Goal: Communication & Community: Answer question/provide support

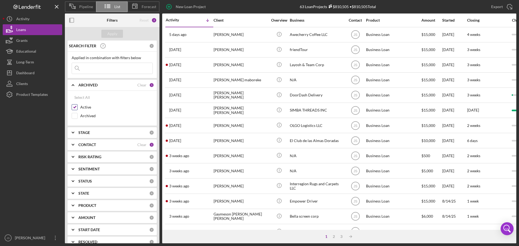
click at [75, 107] on input "Active" at bounding box center [74, 107] width 5 height 5
checkbox input "false"
click at [32, 32] on button "Loans" at bounding box center [32, 29] width 59 height 11
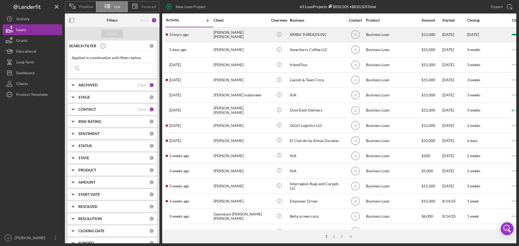
click at [246, 31] on div "[PERSON_NAME] [PERSON_NAME]" at bounding box center [241, 35] width 54 height 14
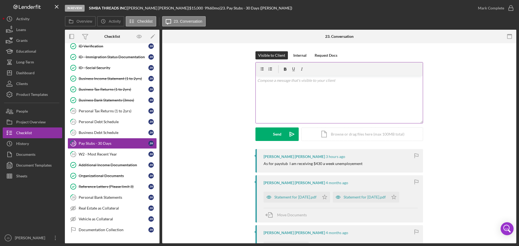
click at [280, 73] on icon at bounding box center [279, 69] width 14 height 14
click at [268, 90] on div "v Color teal Color pink Remove color Add row above Add row below Add column bef…" at bounding box center [339, 99] width 167 height 47
click at [267, 81] on p at bounding box center [339, 81] width 164 height 6
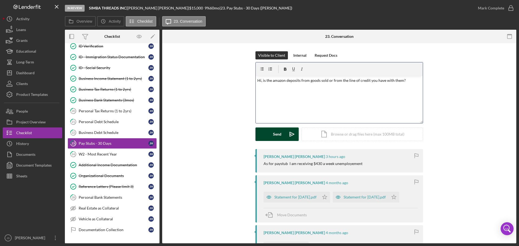
click at [268, 134] on button "Send Icon/icon-invite-send" at bounding box center [276, 135] width 43 height 14
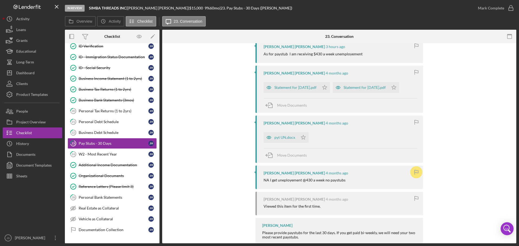
scroll to position [111, 0]
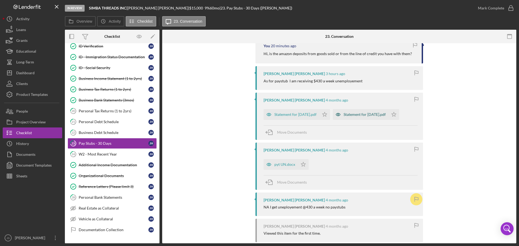
click at [344, 117] on div "Statement for [DATE].pdf" at bounding box center [365, 114] width 42 height 4
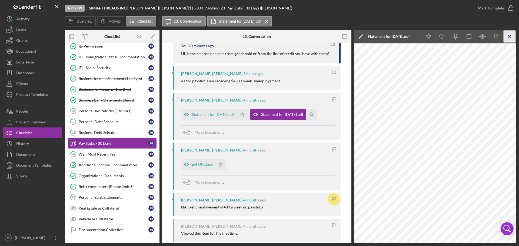
click at [505, 36] on icon "Icon/Menu Close" at bounding box center [510, 37] width 12 height 12
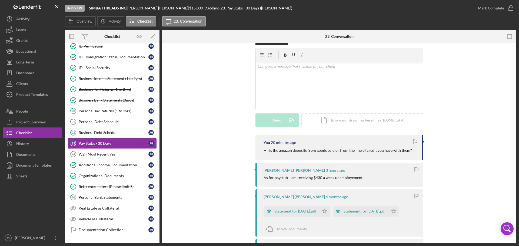
scroll to position [0, 0]
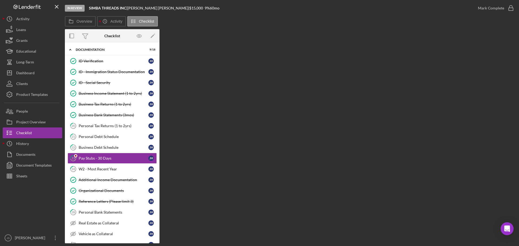
scroll to position [41, 0]
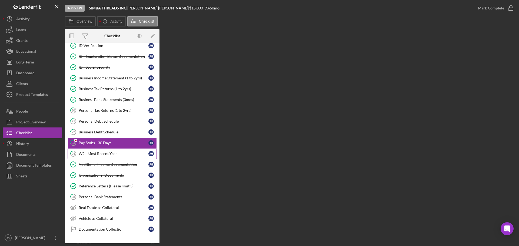
click at [89, 154] on div "W2 - Most Recent Year" at bounding box center [114, 154] width 70 height 4
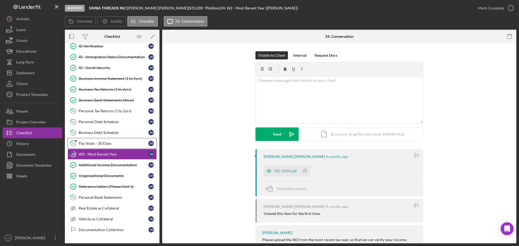
click at [91, 144] on div "Pay Stubs - 30 Days" at bounding box center [114, 143] width 70 height 4
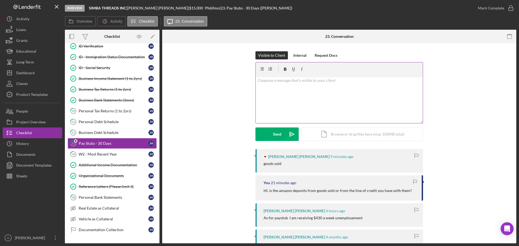
click at [315, 104] on div "v Color teal Color pink Remove color Add row above Add row below Add column bef…" at bounding box center [339, 99] width 167 height 47
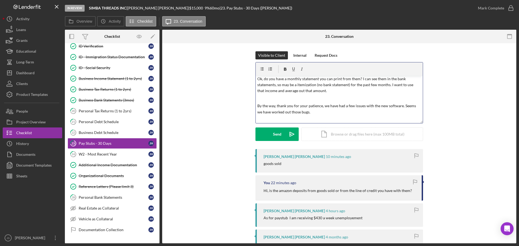
scroll to position [9, 0]
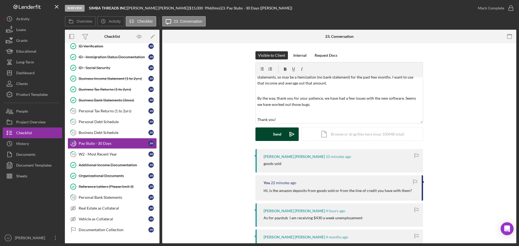
click at [281, 136] on button "Send Icon/icon-invite-send" at bounding box center [276, 135] width 43 height 14
